Goal: Register for event/course

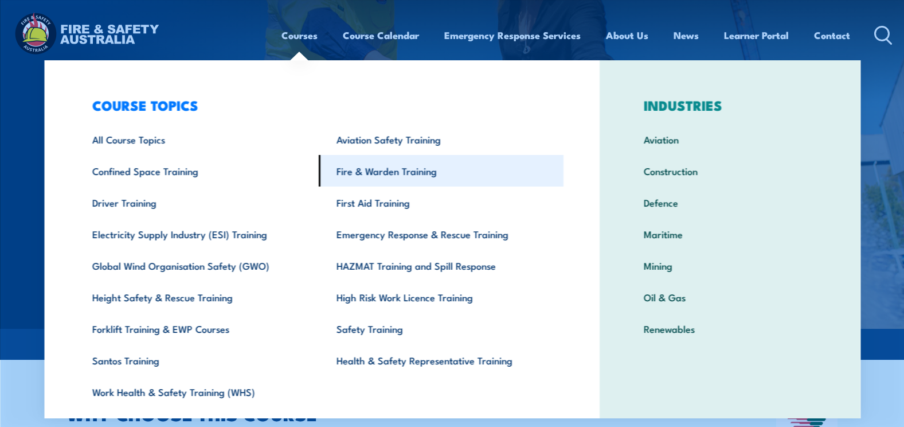
click at [382, 173] on link "Fire & Warden Training" at bounding box center [441, 171] width 245 height 32
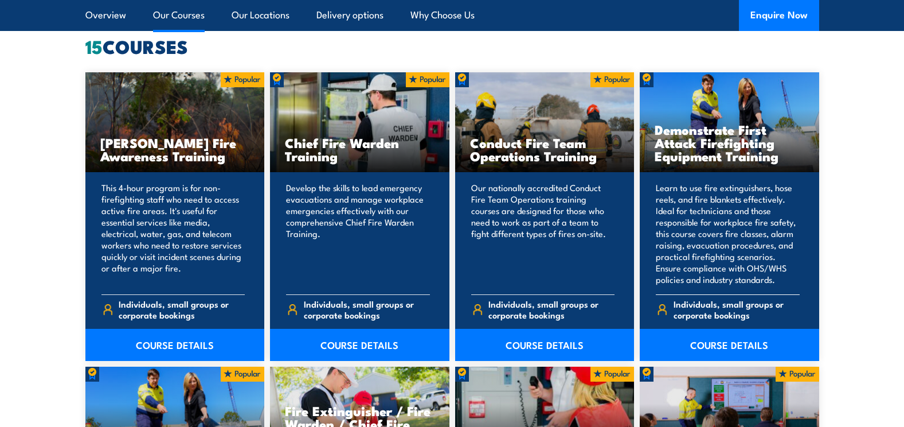
scroll to position [975, 0]
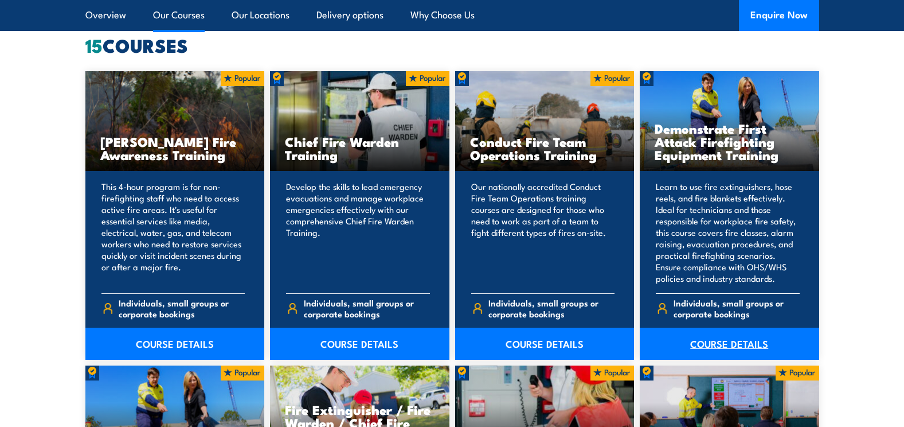
click at [737, 341] on link "COURSE DETAILS" at bounding box center [729, 343] width 179 height 32
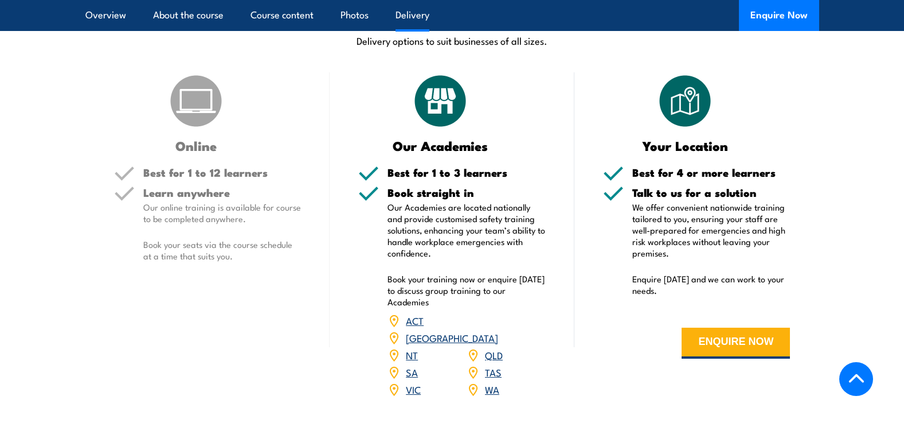
scroll to position [1376, 0]
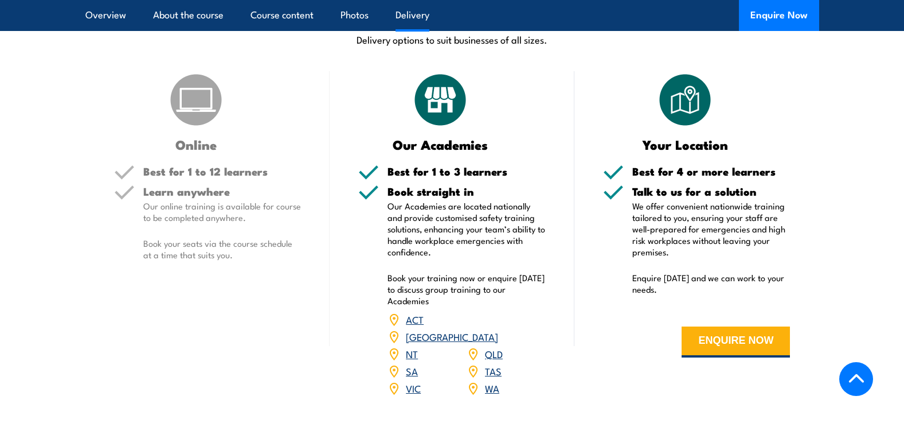
click at [495, 381] on link "WA" at bounding box center [492, 388] width 14 height 14
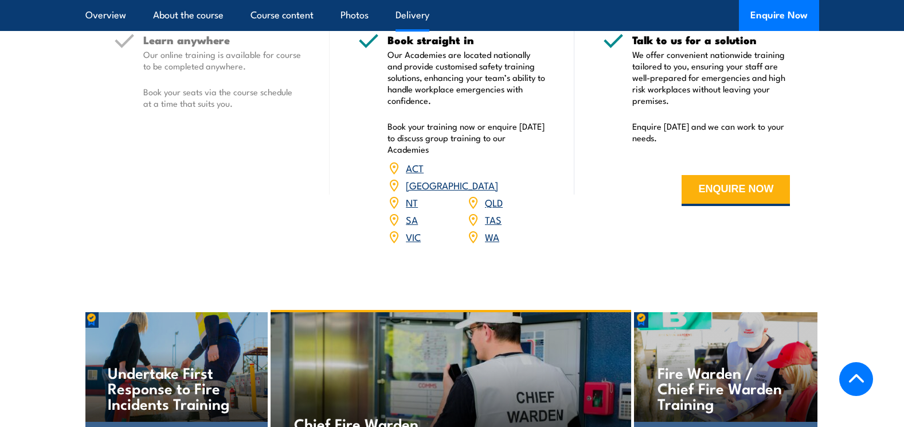
scroll to position [1376, 0]
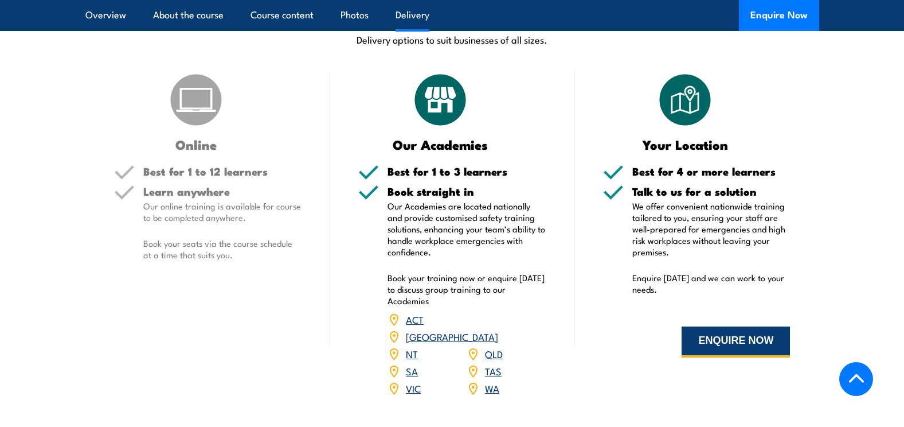
click at [728, 326] on button "ENQUIRE NOW" at bounding box center [736, 341] width 108 height 31
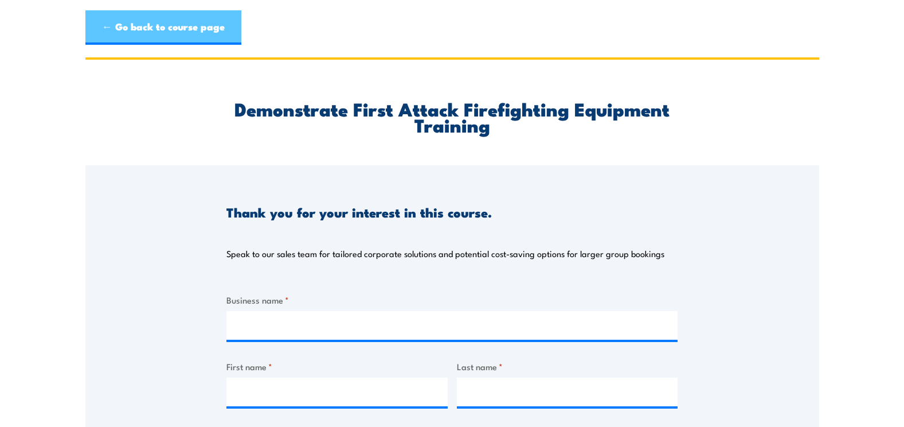
click at [175, 31] on link "← Go back to course page" at bounding box center [163, 27] width 156 height 34
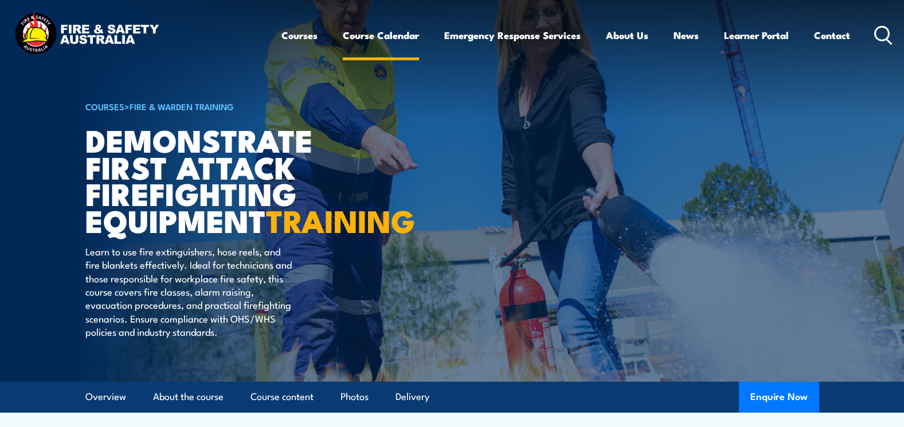
click at [384, 37] on link "Course Calendar" at bounding box center [381, 35] width 76 height 30
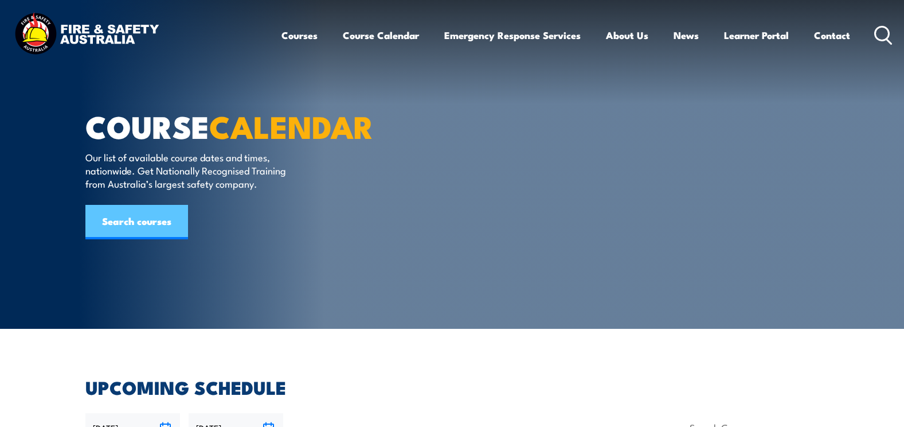
click at [148, 239] on link "Search courses" at bounding box center [136, 222] width 103 height 34
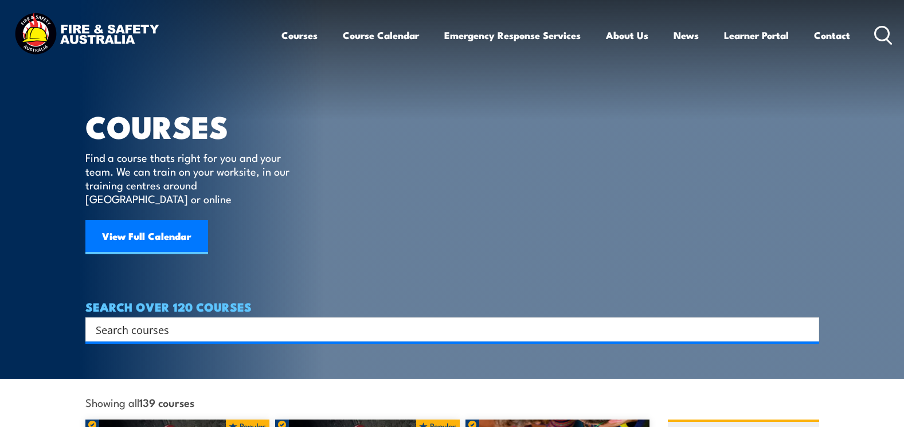
click at [166, 326] on div "Search" at bounding box center [452, 329] width 734 height 24
click at [191, 321] on input "Search input" at bounding box center [445, 329] width 698 height 17
type input "d"
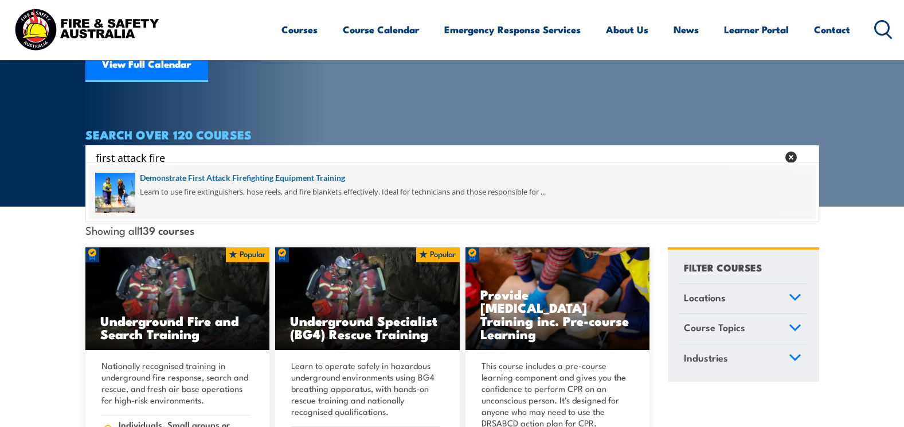
type input "first attack fire"
click at [203, 178] on span at bounding box center [452, 192] width 727 height 54
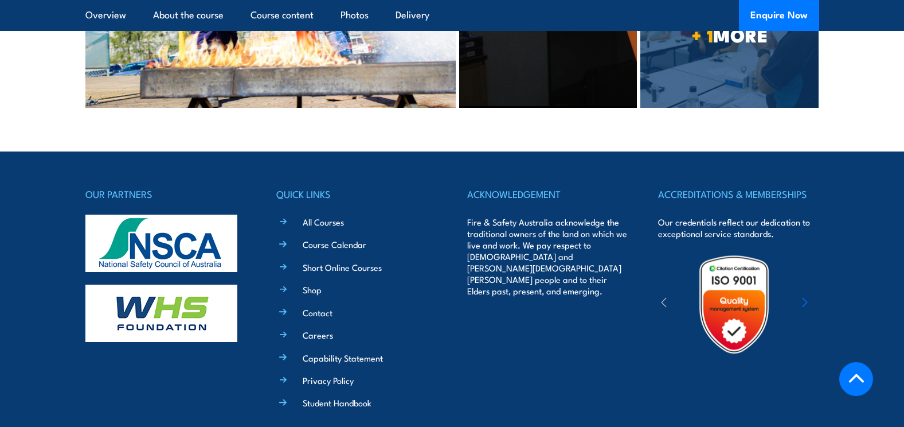
scroll to position [2487, 0]
